Goal: Transaction & Acquisition: Obtain resource

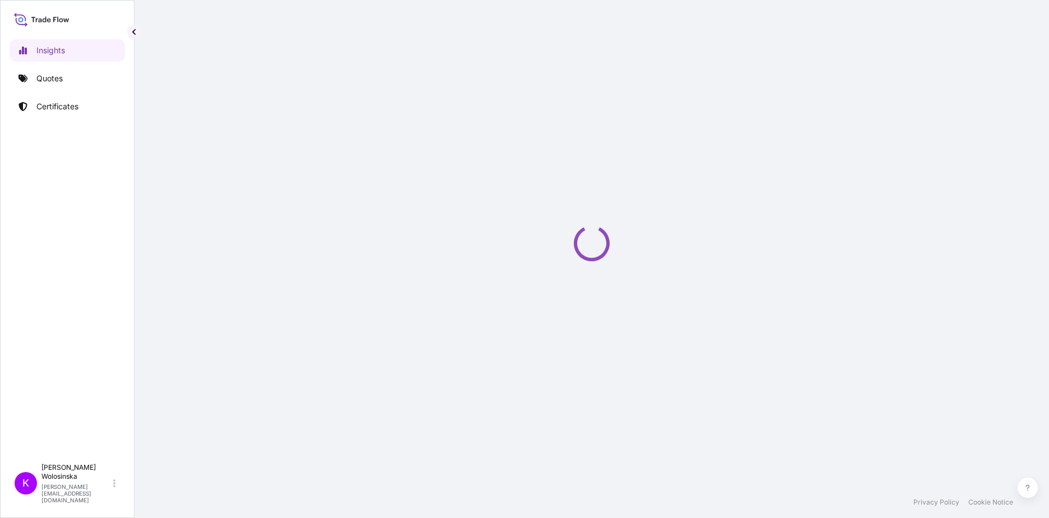
select select "2025"
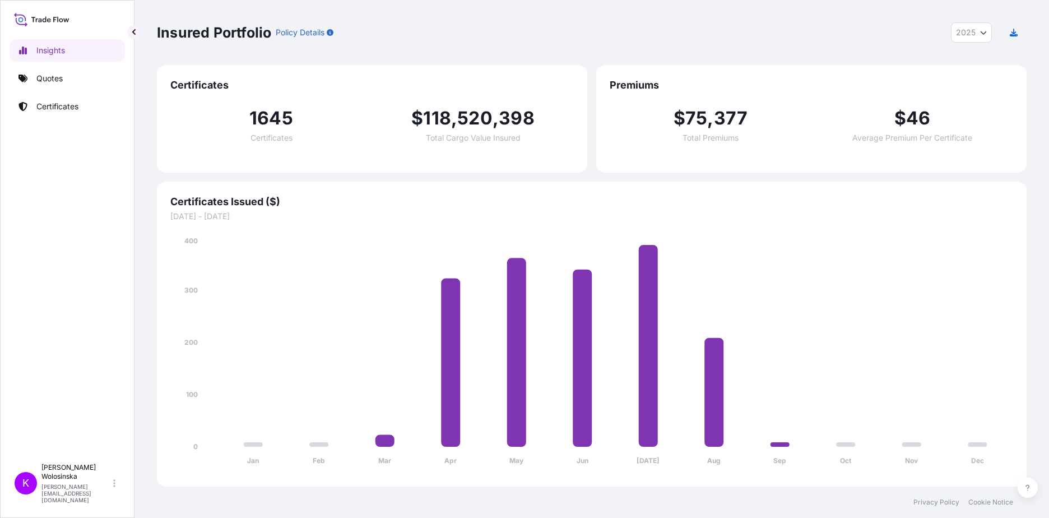
click at [65, 92] on div "Insights Quotes Certificates" at bounding box center [67, 243] width 115 height 429
click at [59, 85] on link "Quotes" at bounding box center [67, 78] width 115 height 22
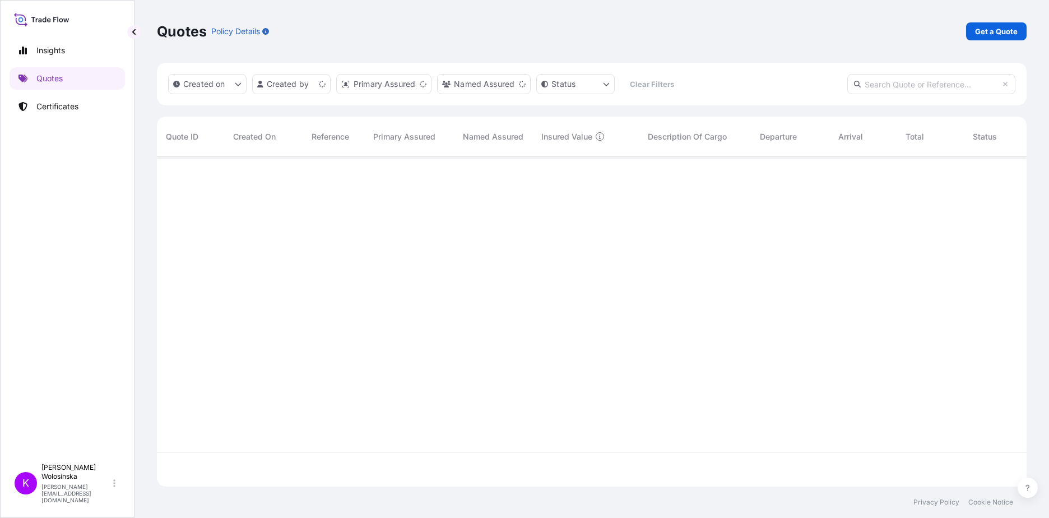
scroll to position [327, 862]
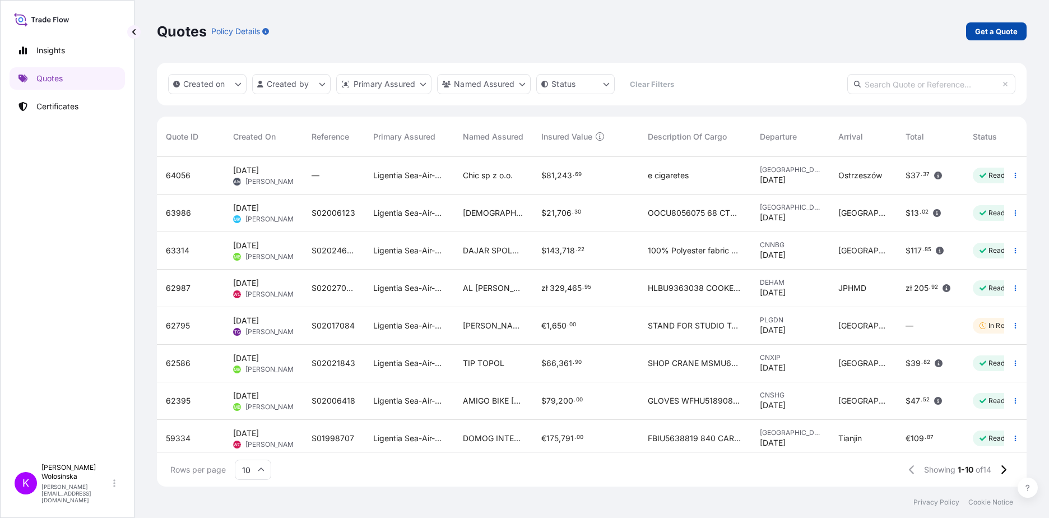
click at [1005, 38] on link "Get a Quote" at bounding box center [996, 31] width 61 height 18
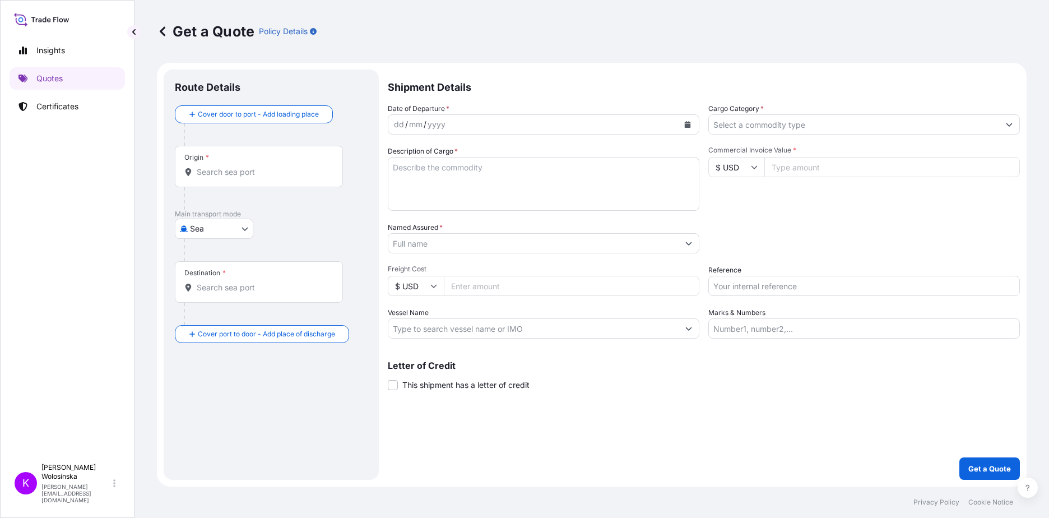
click at [204, 230] on body "Insights Quotes Certificates K [PERSON_NAME] [PERSON_NAME][EMAIL_ADDRESS][DOMAI…" at bounding box center [524, 259] width 1049 height 518
click at [198, 295] on span "Road" at bounding box center [205, 298] width 19 height 11
select select "Road"
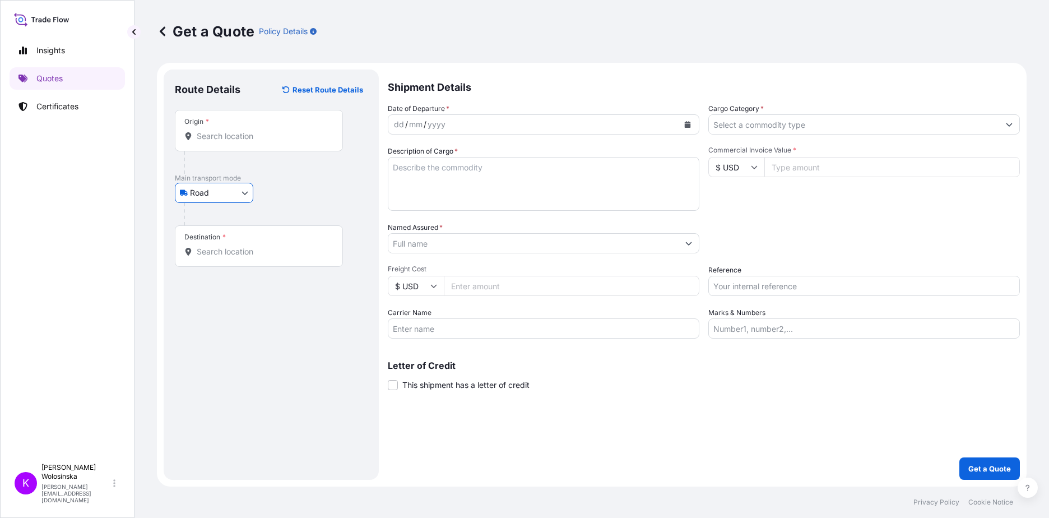
click at [214, 128] on div "Origin *" at bounding box center [259, 130] width 168 height 41
click at [214, 131] on input "Origin *" at bounding box center [263, 136] width 132 height 11
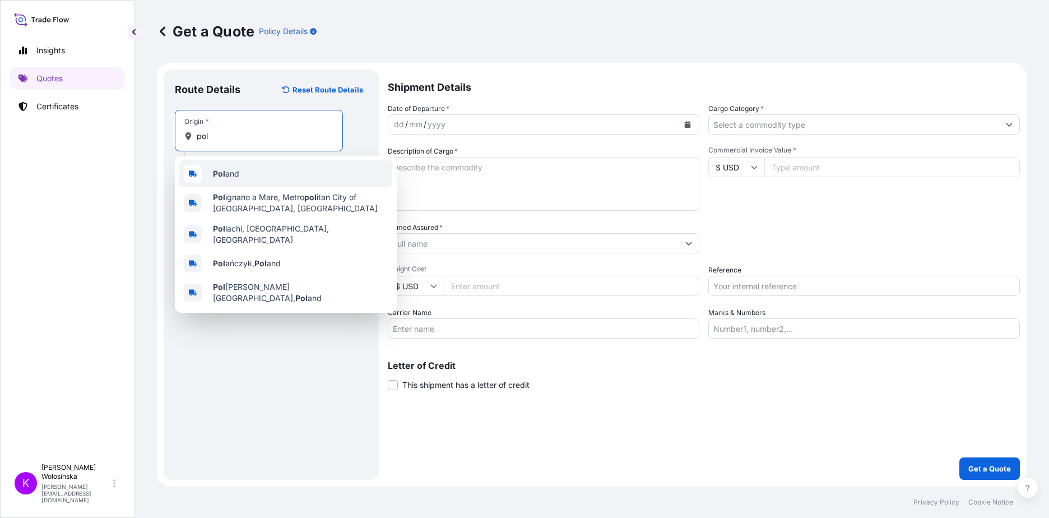
click at [232, 173] on span "Pol and" at bounding box center [226, 173] width 26 height 11
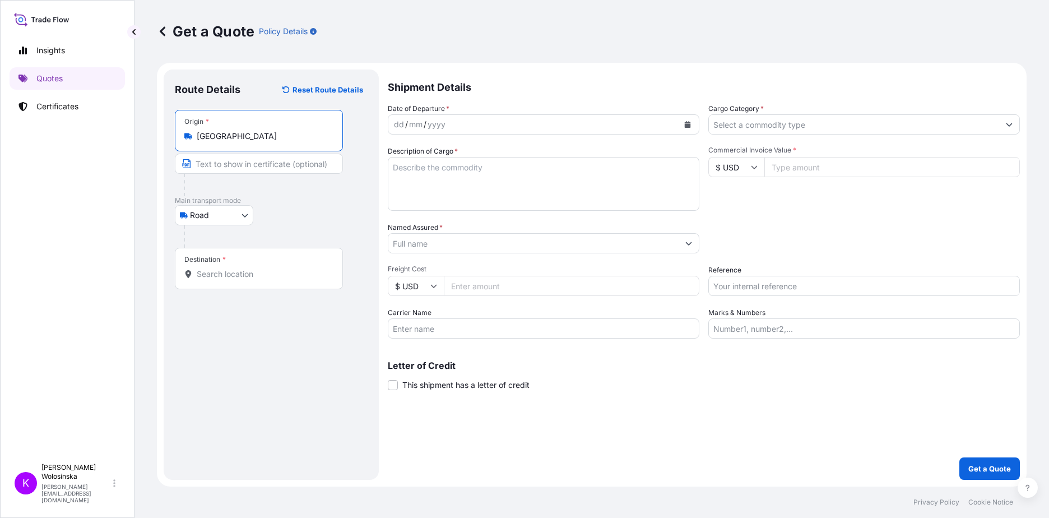
type input "[GEOGRAPHIC_DATA]"
click at [220, 258] on div "Destination *" at bounding box center [204, 259] width 41 height 9
click at [220, 269] on input "Destination *" at bounding box center [263, 274] width 132 height 11
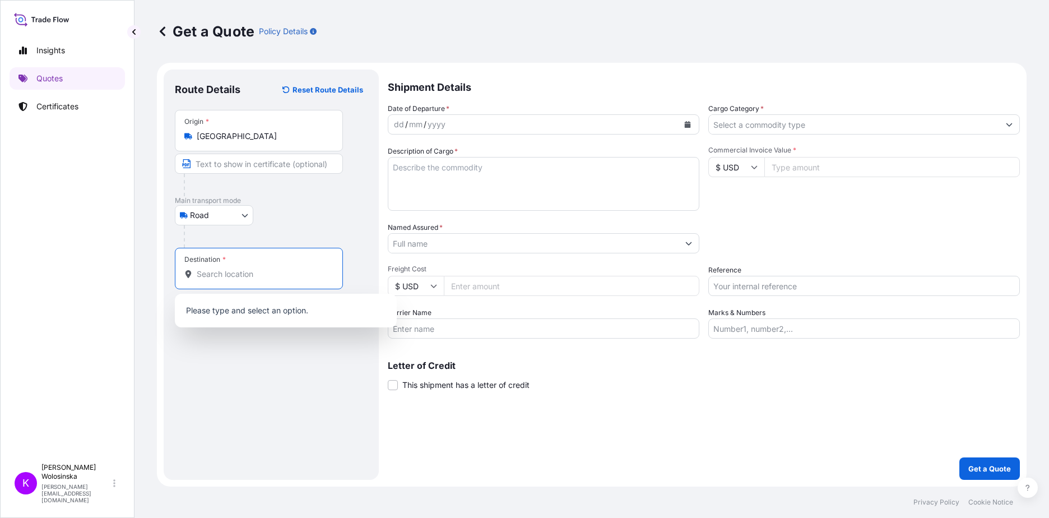
click at [214, 274] on input "Destination *" at bounding box center [263, 274] width 132 height 11
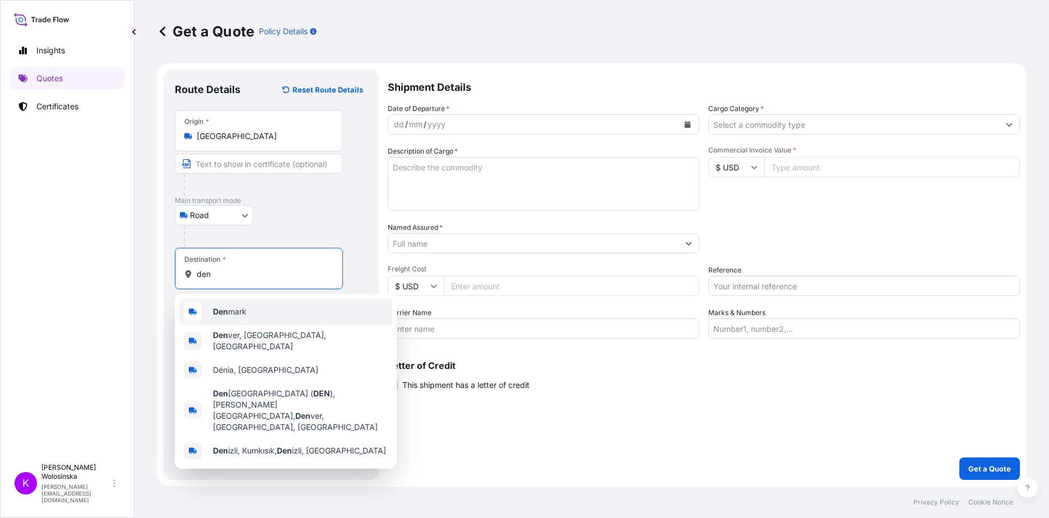
click at [230, 306] on div "Den mark" at bounding box center [285, 311] width 213 height 27
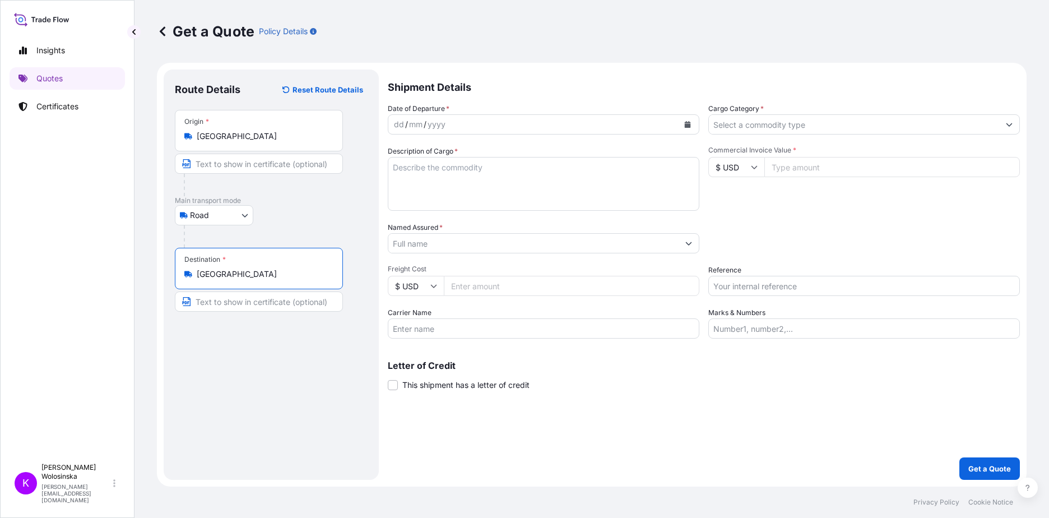
type input "[GEOGRAPHIC_DATA]"
click at [684, 121] on icon "Calendar" at bounding box center [687, 124] width 7 height 7
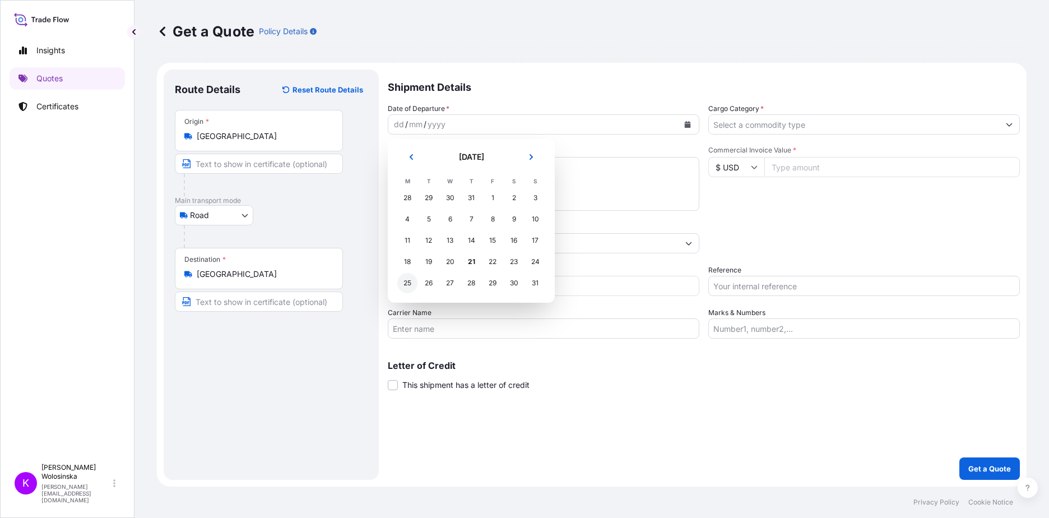
click at [408, 281] on div "25" at bounding box center [407, 283] width 20 height 20
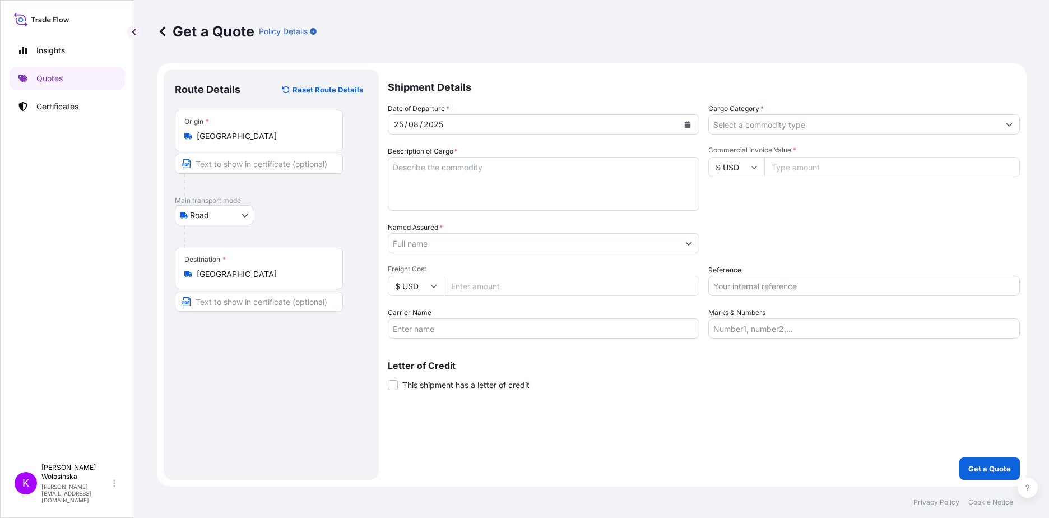
click at [445, 191] on textarea "Description of Cargo *" at bounding box center [544, 184] width 312 height 54
paste textarea "Massage beds"
type textarea "Massage beds"
click at [432, 237] on input "Named Assured *" at bounding box center [533, 243] width 290 height 20
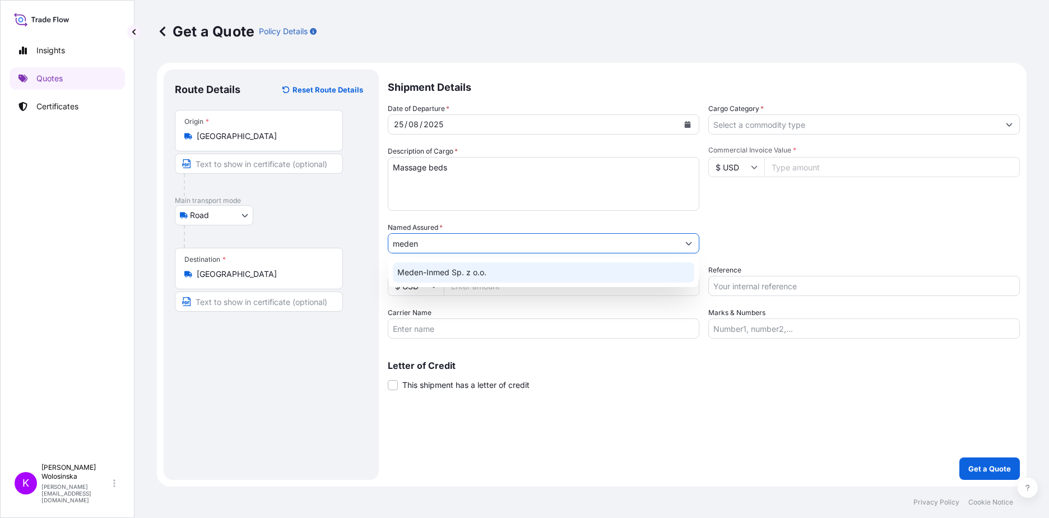
click at [435, 268] on span "Meden-Inmed Sp. z o.o." at bounding box center [441, 272] width 89 height 11
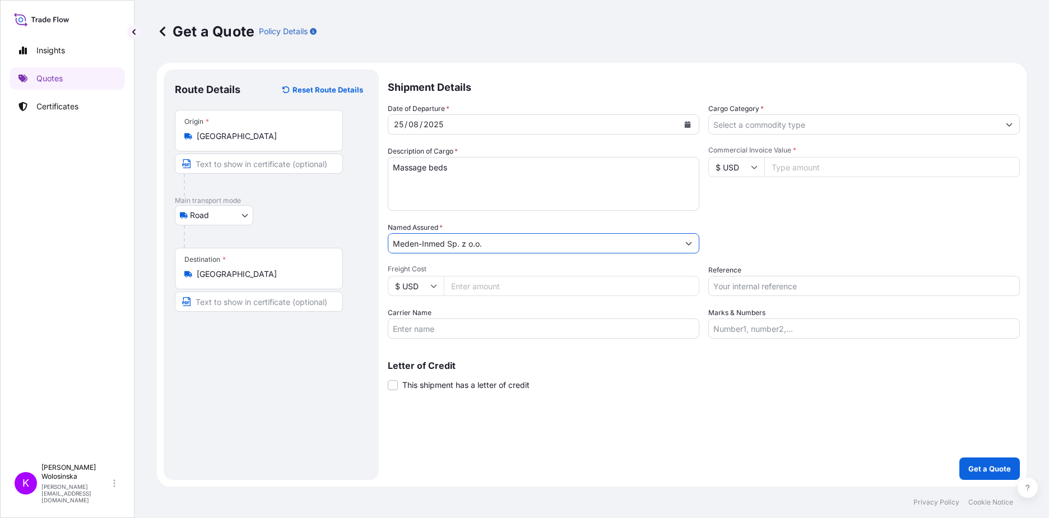
type input "Meden-Inmed Sp. z o.o."
click at [870, 130] on input "Cargo Category *" at bounding box center [854, 124] width 290 height 20
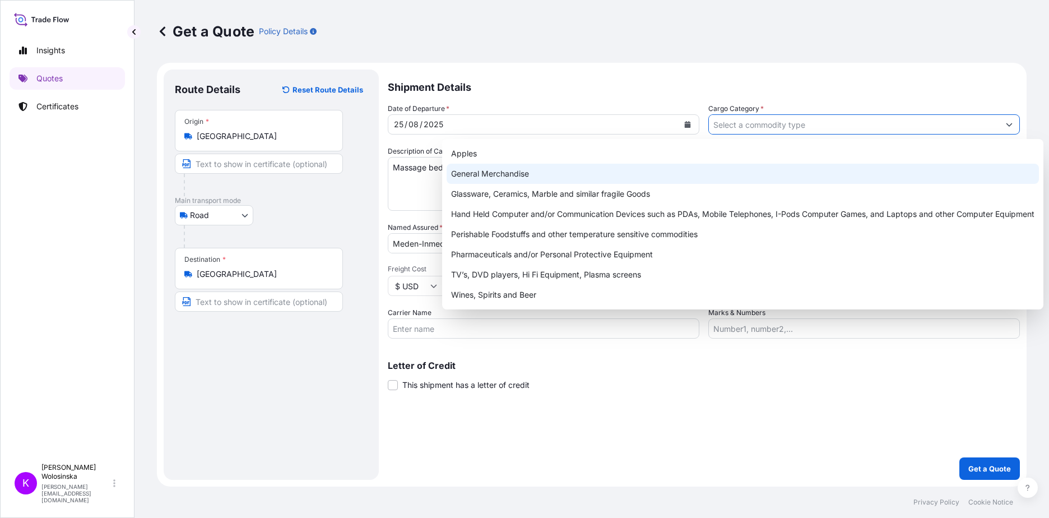
click at [863, 173] on div "General Merchandise" at bounding box center [743, 174] width 593 height 20
type input "General Merchandise"
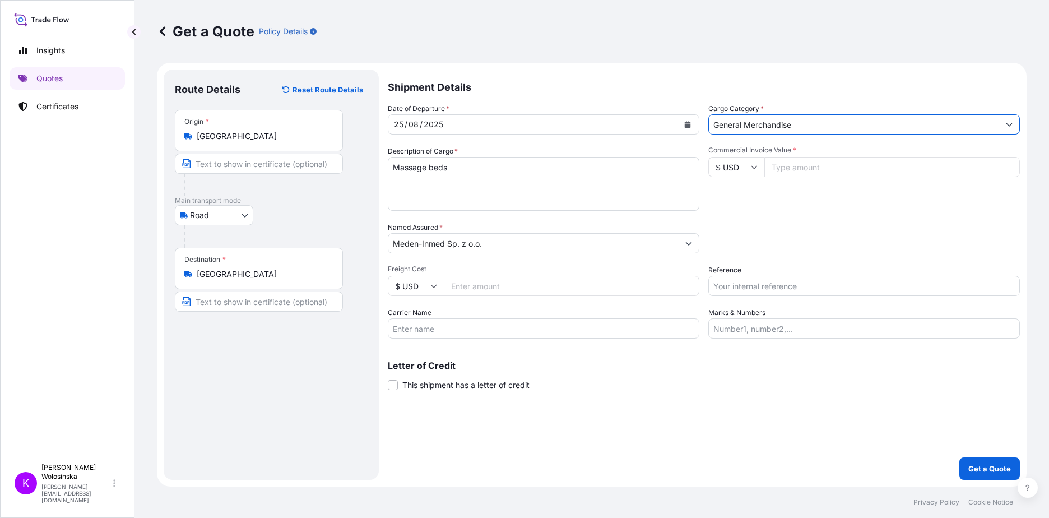
click at [745, 165] on input "$ USD" at bounding box center [737, 167] width 56 height 20
click at [739, 201] on div "€ EUR" at bounding box center [736, 197] width 47 height 21
type input "€ EUR"
click at [798, 168] on input "Commercial Invoice Value *" at bounding box center [893, 167] width 256 height 20
type input "70000"
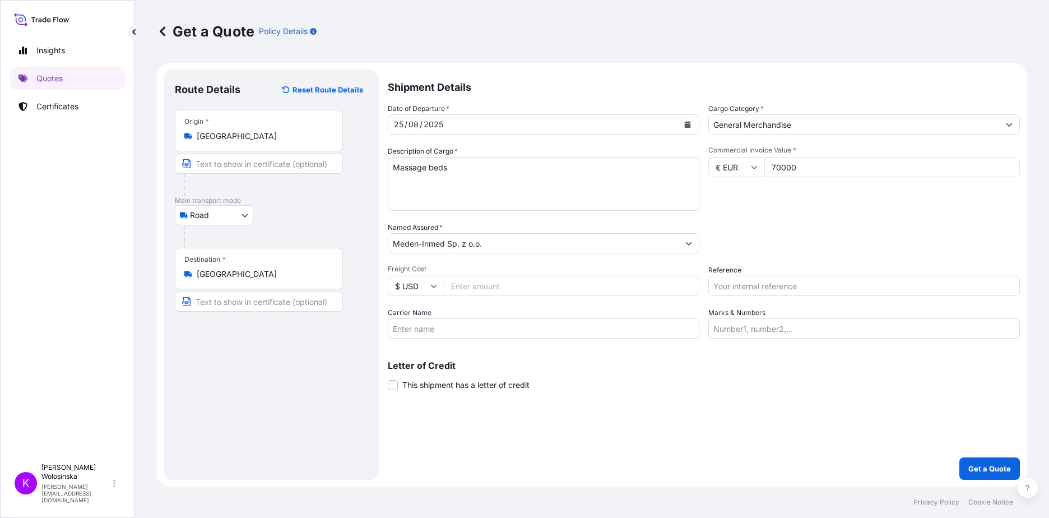
click at [830, 246] on div "Packing Category Type to search a container mode Please select a primary mode o…" at bounding box center [865, 237] width 312 height 31
click at [829, 286] on input "Reference" at bounding box center [865, 286] width 312 height 20
paste input "GAX2508000801"
type input "GAX2508000801"
click at [832, 242] on div "Packing Category Type to search a container mode Please select a primary mode o…" at bounding box center [865, 237] width 312 height 31
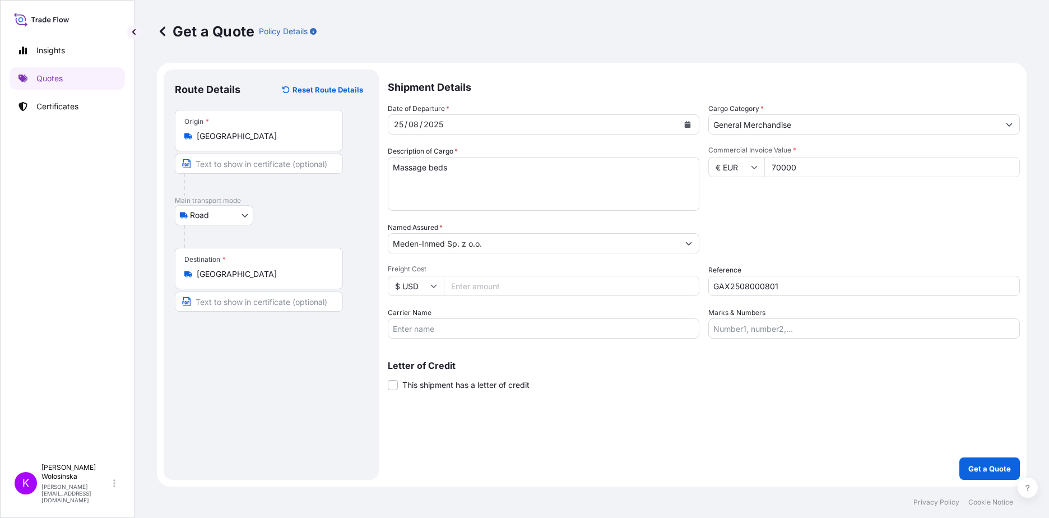
click at [784, 363] on p "Letter of Credit" at bounding box center [704, 365] width 632 height 9
click at [989, 475] on button "Get a Quote" at bounding box center [990, 468] width 61 height 22
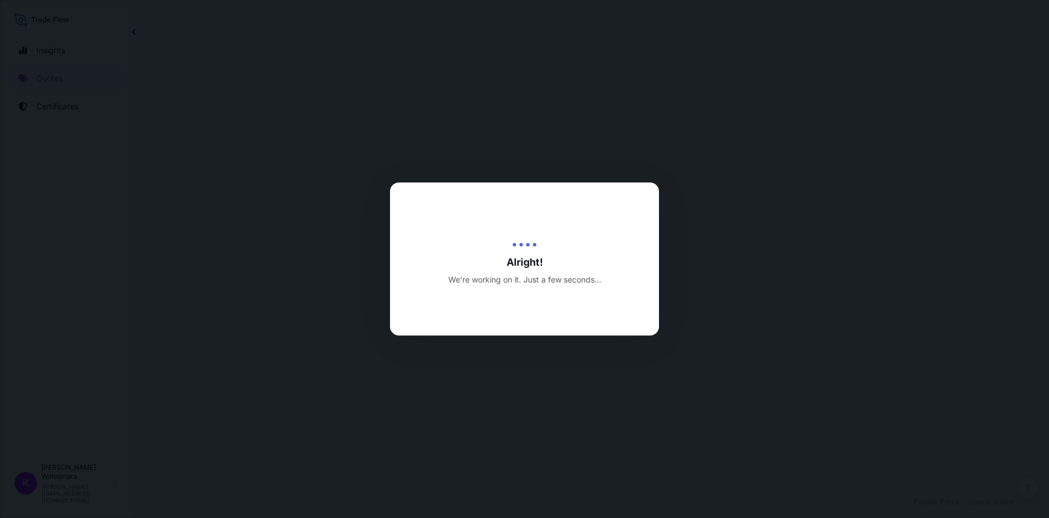
select select "Road"
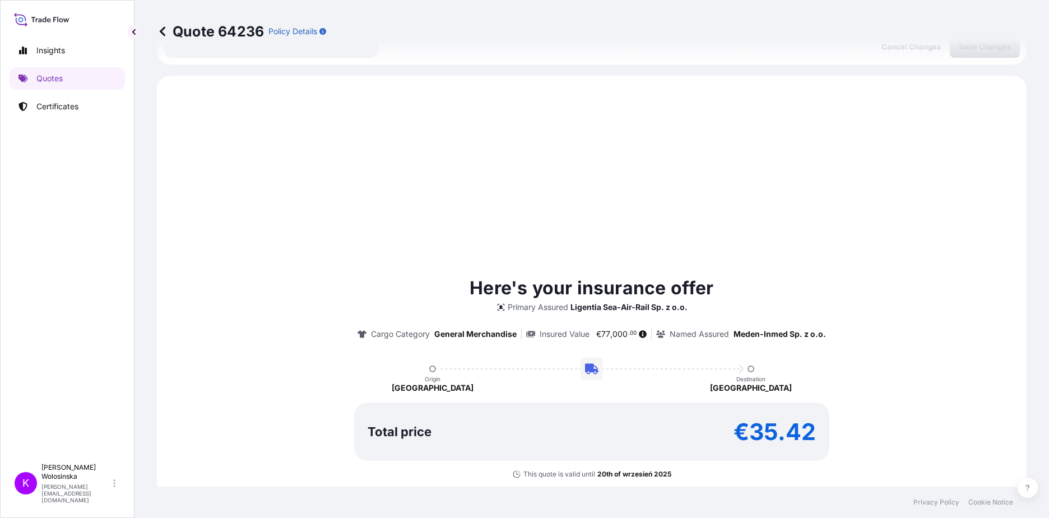
scroll to position [384, 0]
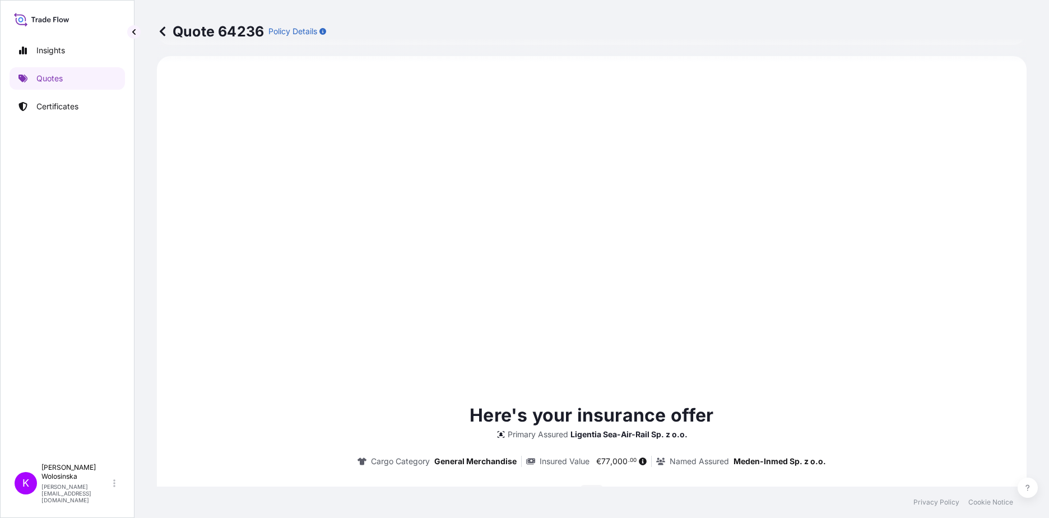
type input "[DATE]"
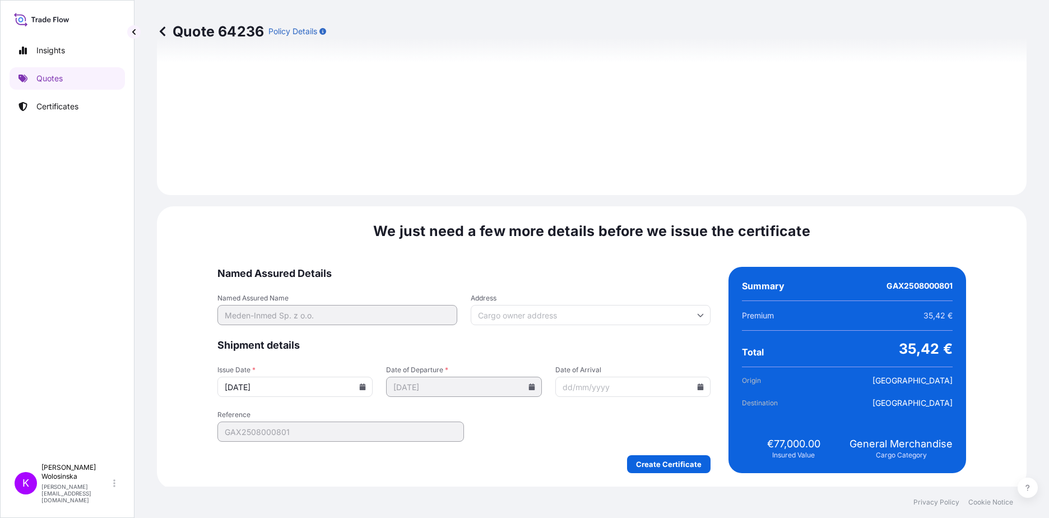
scroll to position [1169, 0]
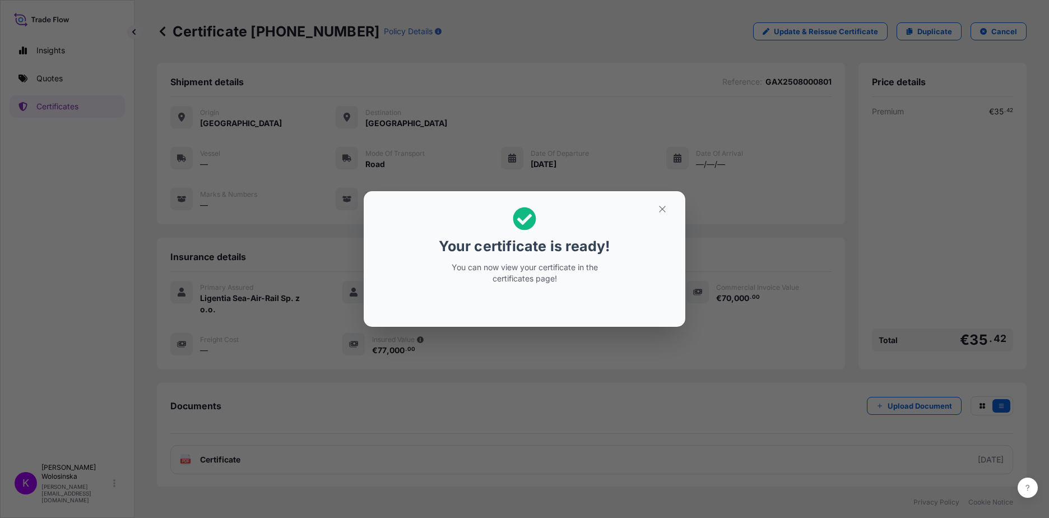
click at [541, 271] on p "You can now view your certificate in the certificates page!" at bounding box center [524, 273] width 173 height 22
click at [663, 211] on icon "button" at bounding box center [663, 209] width 10 height 10
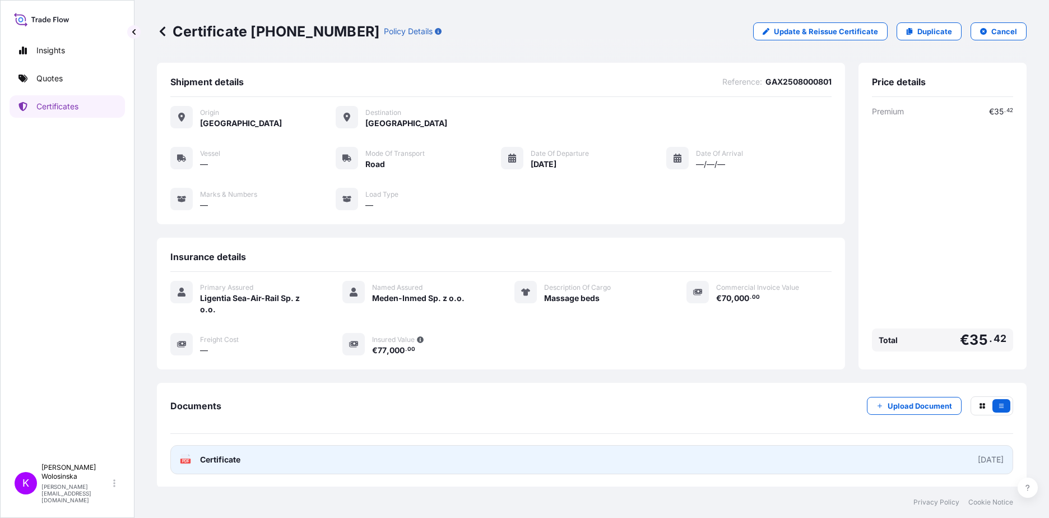
click at [549, 452] on link "PDF Certificate [DATE]" at bounding box center [591, 459] width 843 height 29
